Goal: Find specific page/section: Find specific page/section

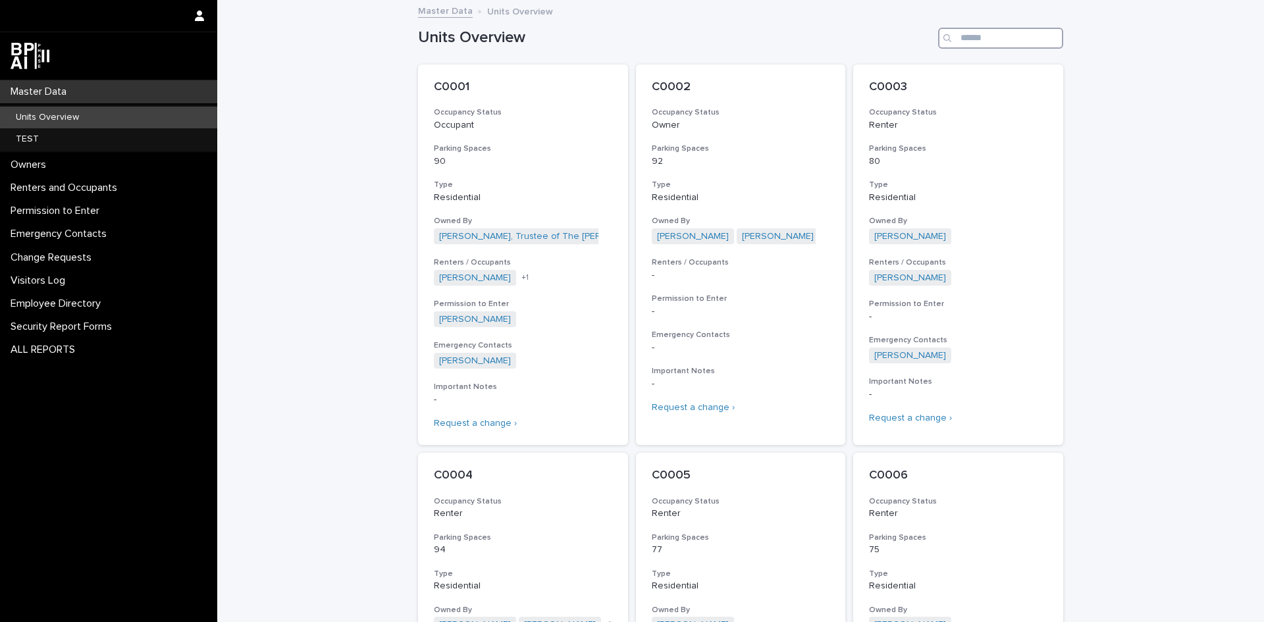
click at [998, 37] on input "Search" at bounding box center [1000, 38] width 125 height 21
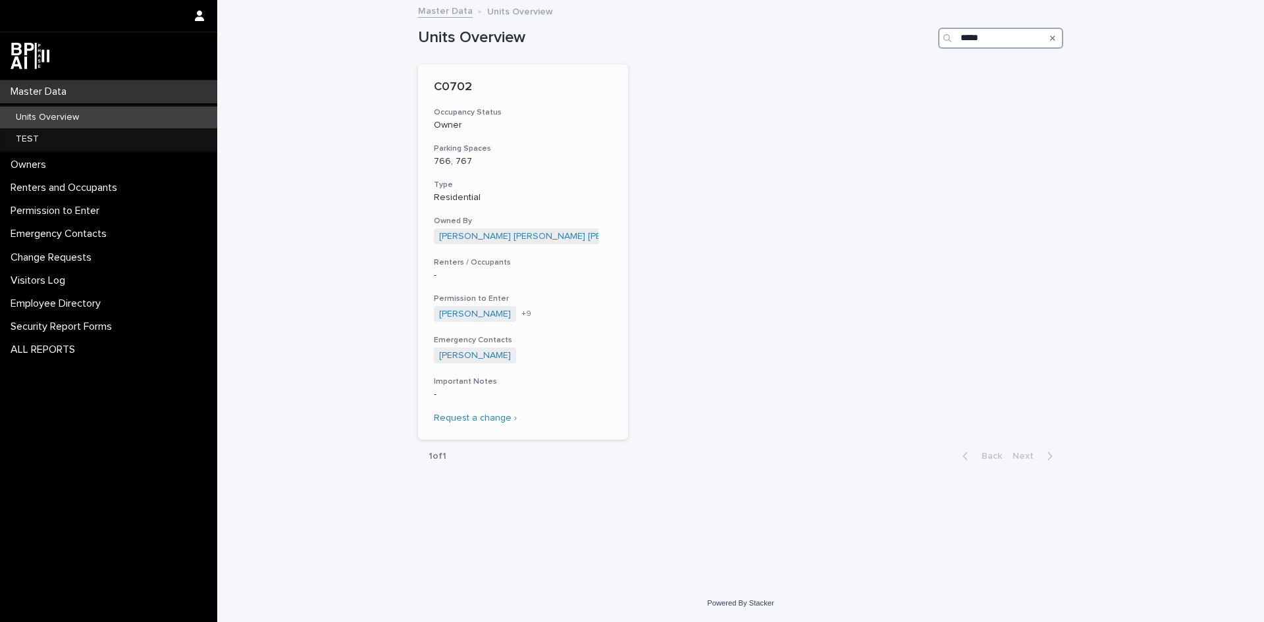
type input "*****"
click at [562, 148] on h3 "Parking Spaces" at bounding box center [523, 149] width 178 height 11
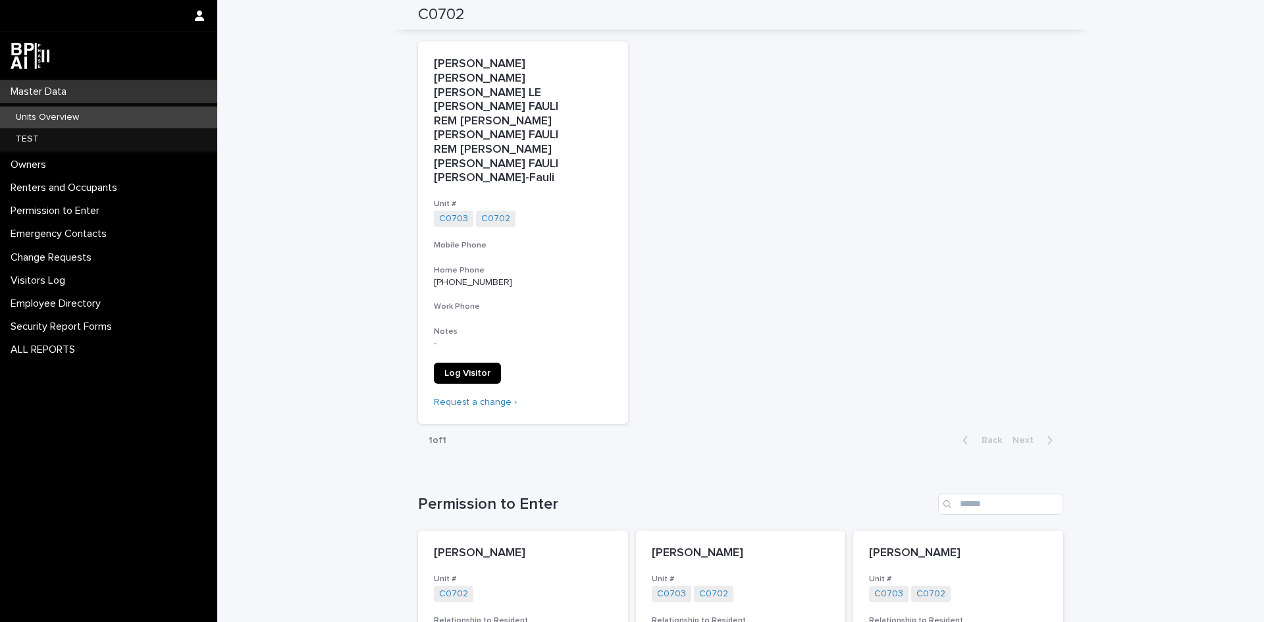
scroll to position [198, 0]
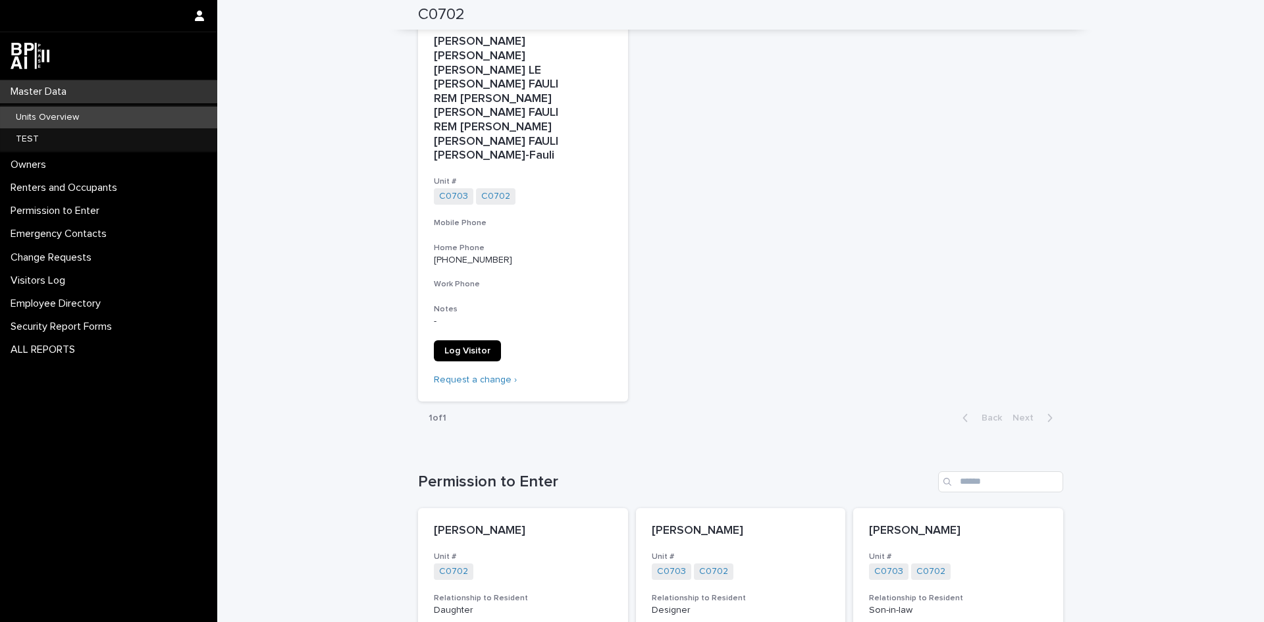
drag, startPoint x: 975, startPoint y: 361, endPoint x: 877, endPoint y: 292, distance: 120.0
click at [877, 292] on div "[PERSON_NAME] [PERSON_NAME] [PERSON_NAME] LE [PERSON_NAME] FAULI REM [PERSON_NA…" at bounding box center [740, 210] width 645 height 383
click at [49, 85] on div "Master Data" at bounding box center [108, 91] width 217 height 23
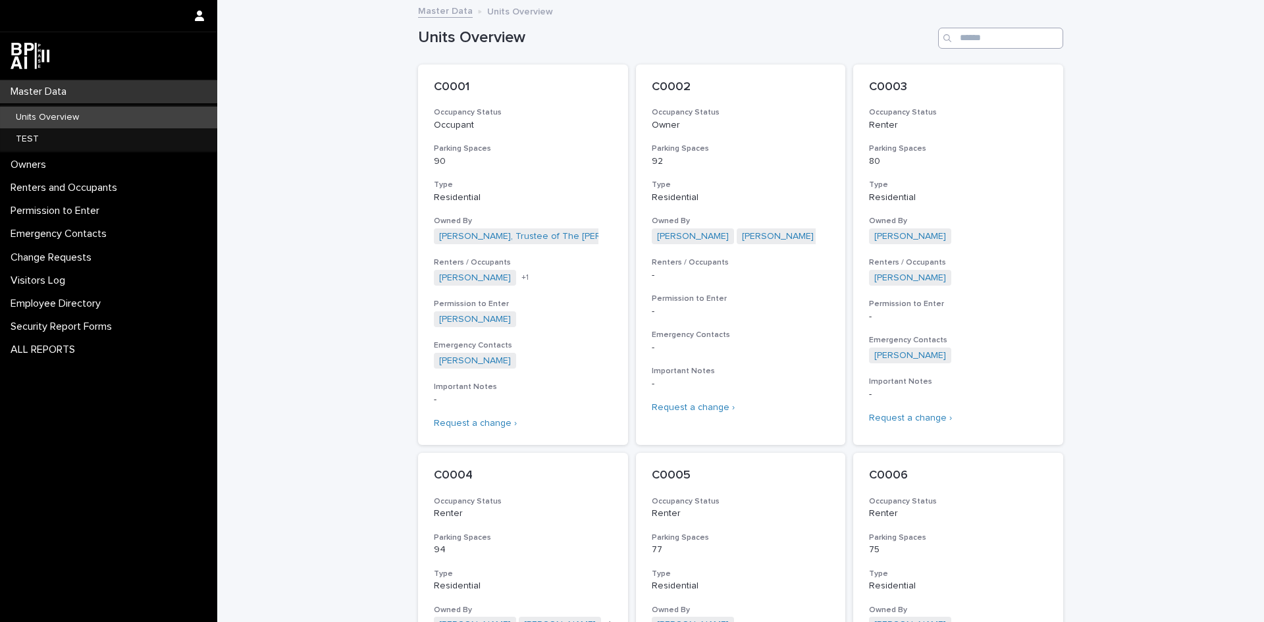
drag, startPoint x: 1003, startPoint y: 20, endPoint x: 1000, endPoint y: 33, distance: 13.4
click at [1004, 20] on div "Master Data Units Overview" at bounding box center [741, 12] width 658 height 18
click at [1000, 33] on input "Search" at bounding box center [1000, 38] width 125 height 21
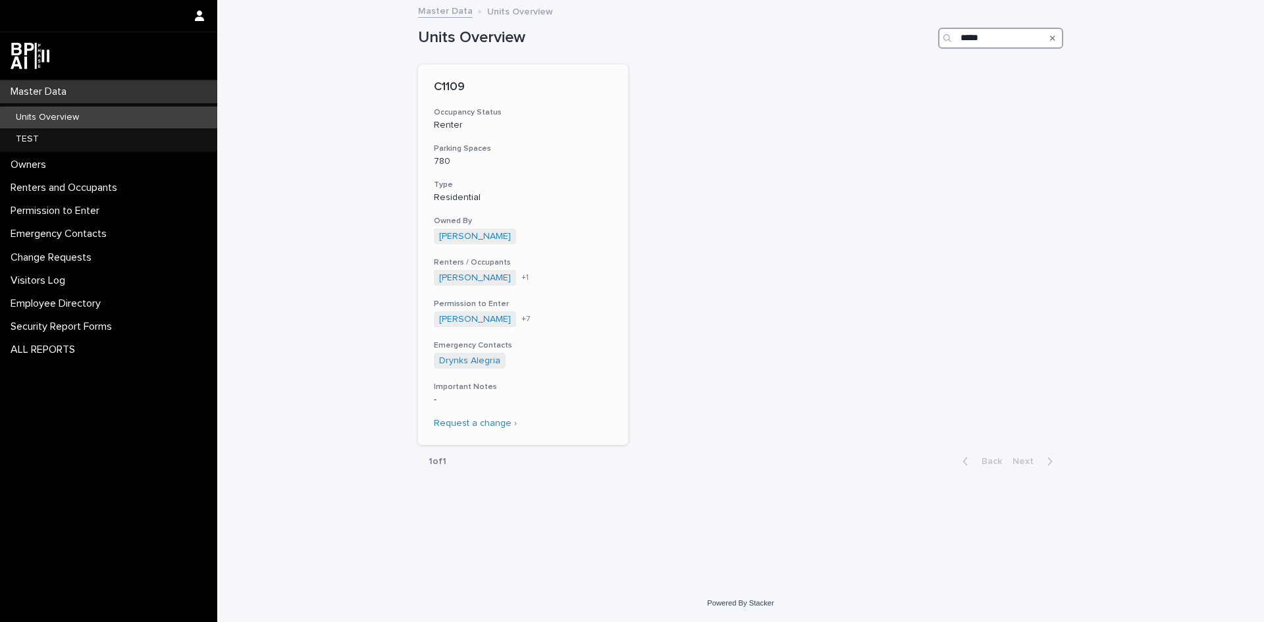
type input "*****"
click at [582, 178] on div "C1109 Occupancy Status Renter Parking Spaces 780 Type Residential Owned By [PER…" at bounding box center [523, 255] width 210 height 381
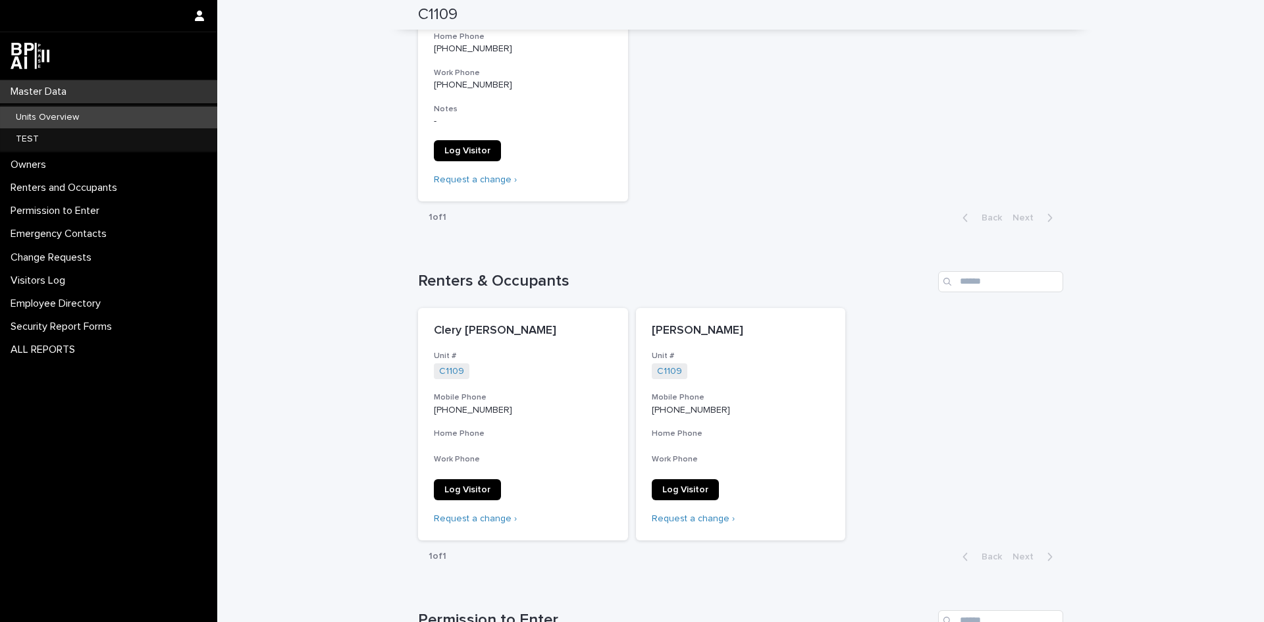
scroll to position [329, 0]
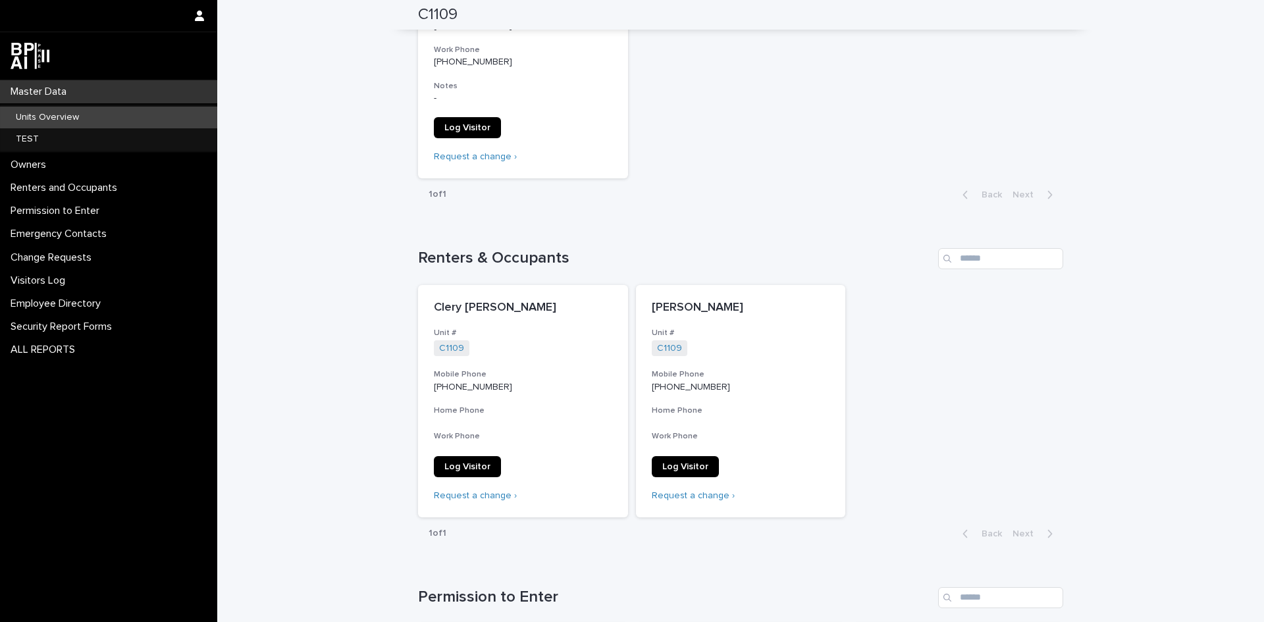
click at [59, 92] on p "Master Data" at bounding box center [41, 92] width 72 height 13
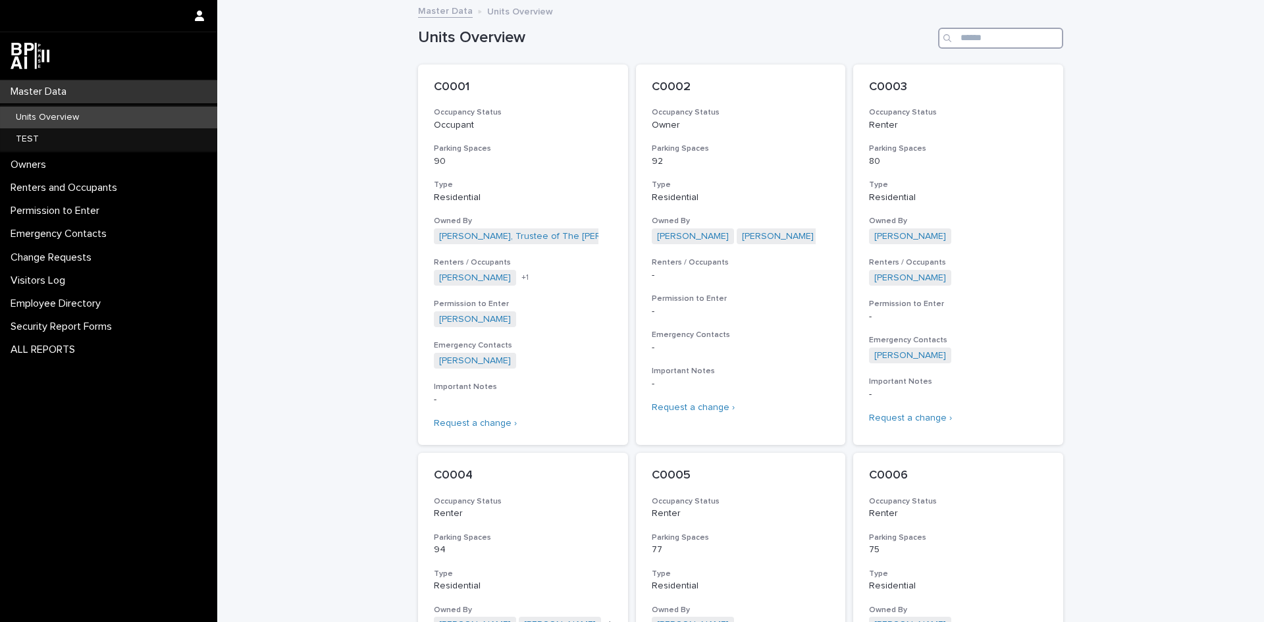
click at [990, 41] on input "Search" at bounding box center [1000, 38] width 125 height 21
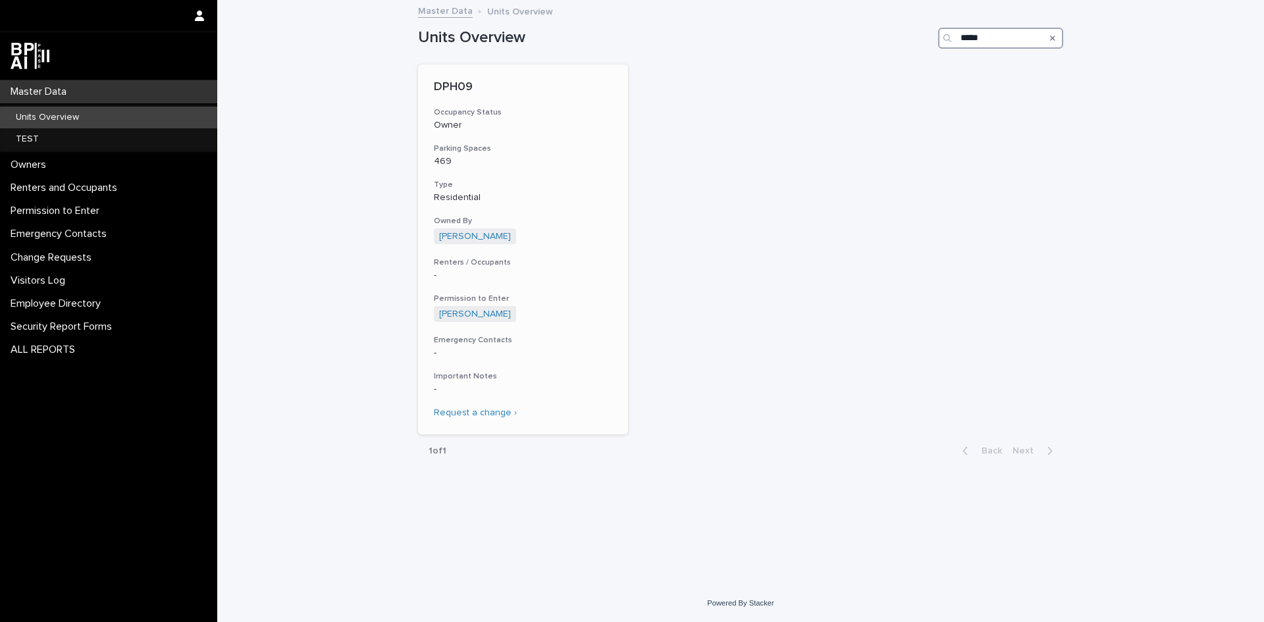
type input "*****"
click at [566, 176] on div "DPH09 Occupancy Status Owner Parking Spaces 469 Type Residential Owned By [PERS…" at bounding box center [523, 250] width 210 height 370
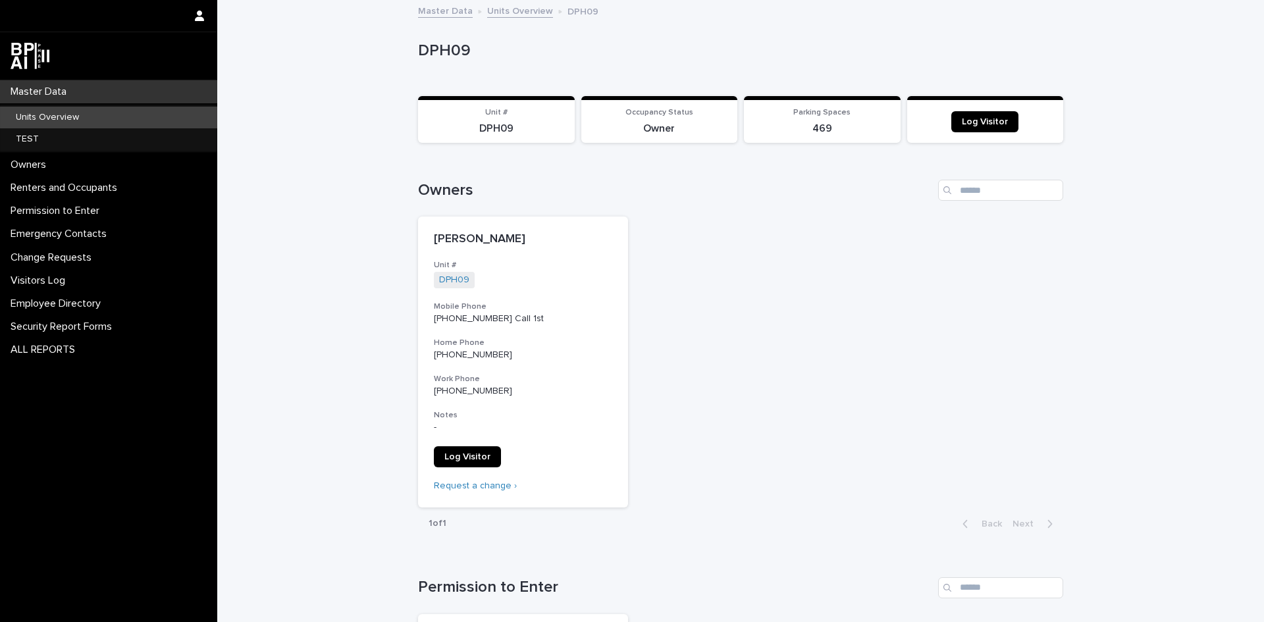
scroll to position [66, 0]
